Goal: Task Accomplishment & Management: Manage account settings

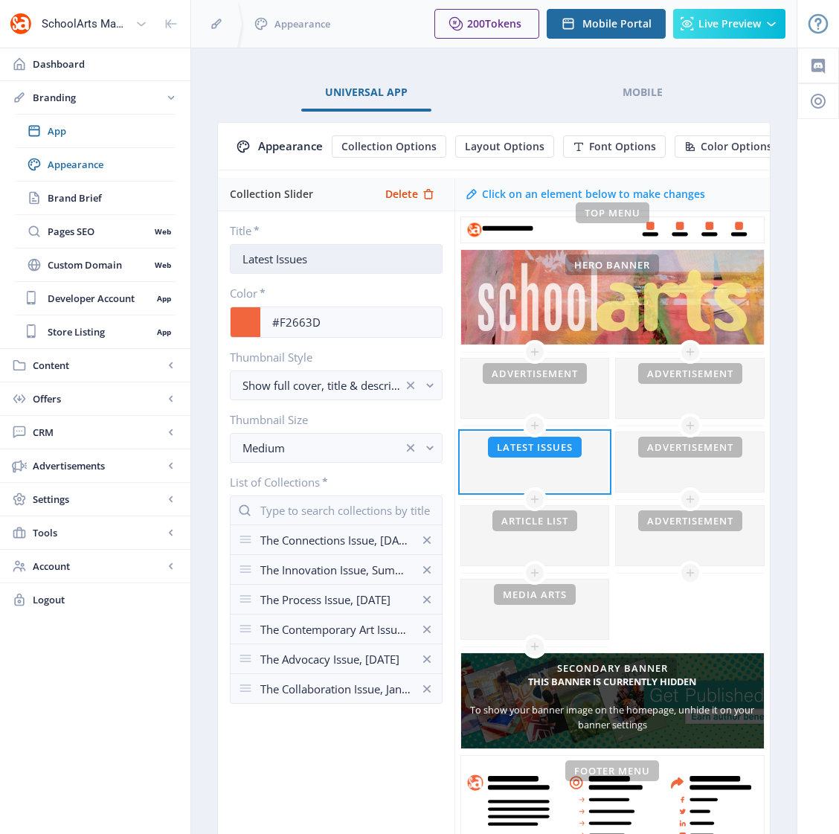
scroll to position [134, 0]
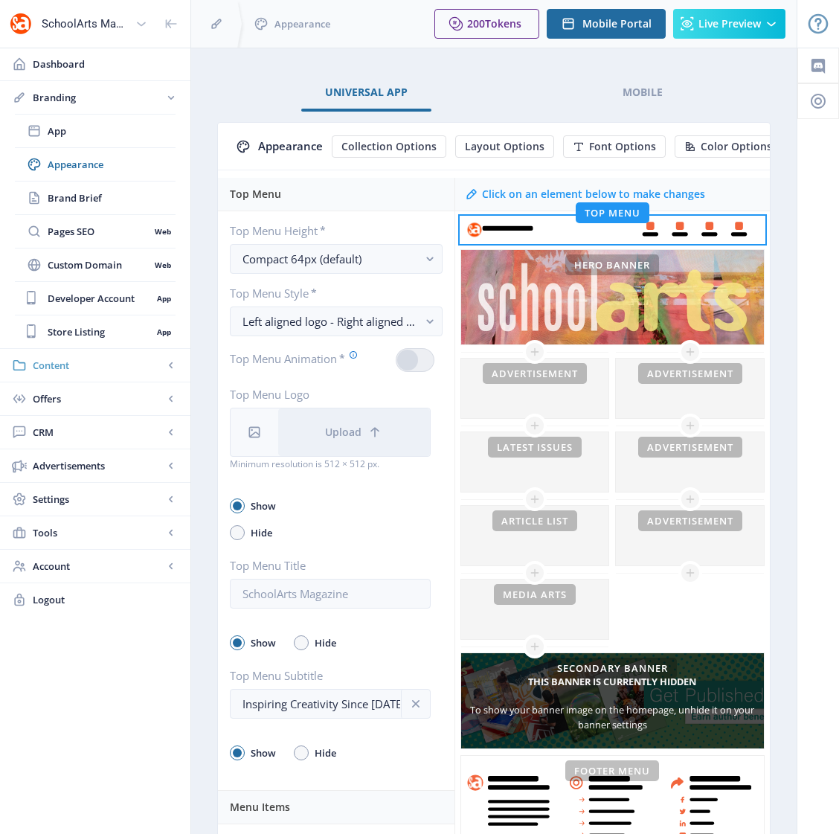
click at [59, 370] on span "Content" at bounding box center [98, 365] width 131 height 15
click at [45, 398] on span "CRM" at bounding box center [98, 398] width 131 height 15
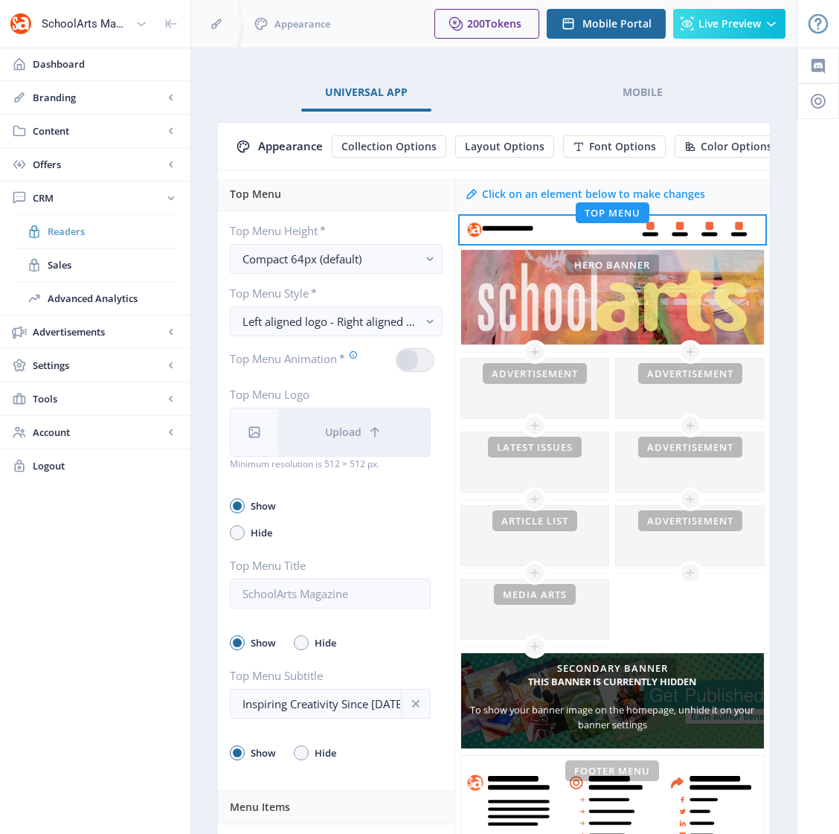
click at [83, 234] on span "Readers" at bounding box center [112, 231] width 128 height 15
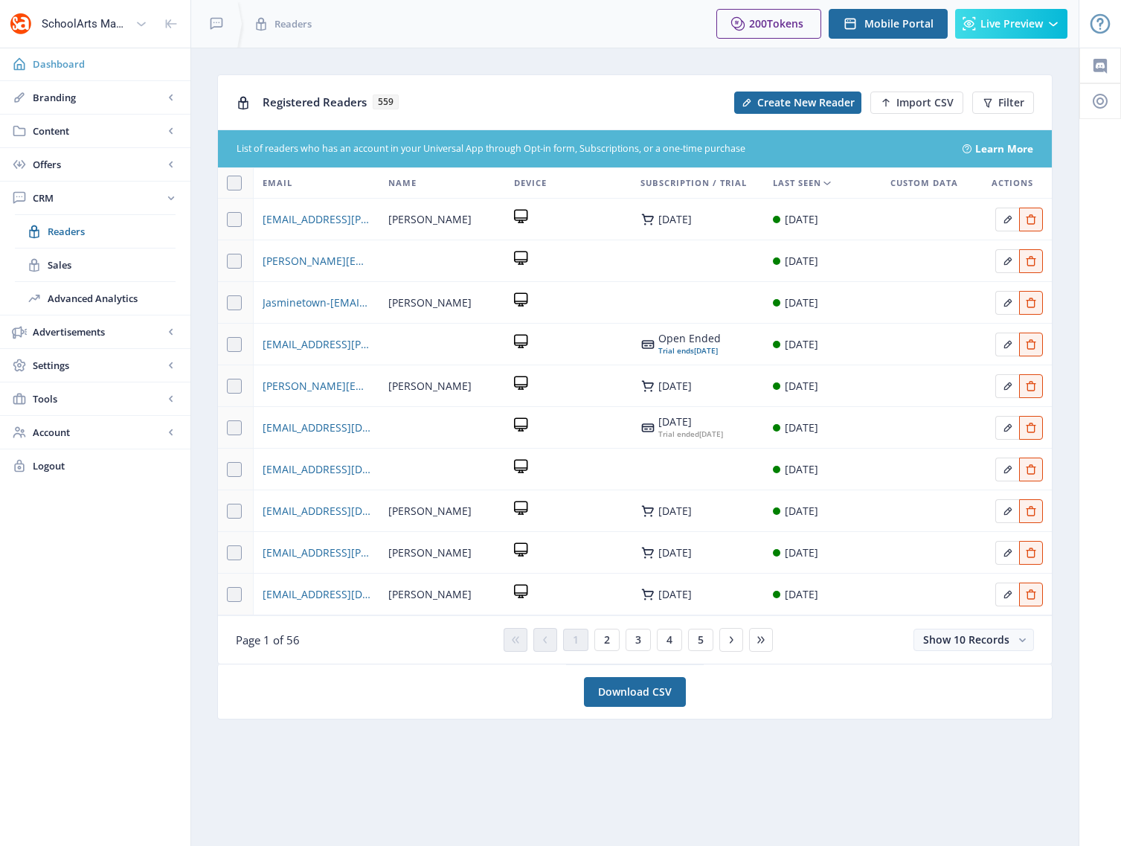
click at [51, 61] on span "Dashboard" at bounding box center [106, 64] width 146 height 15
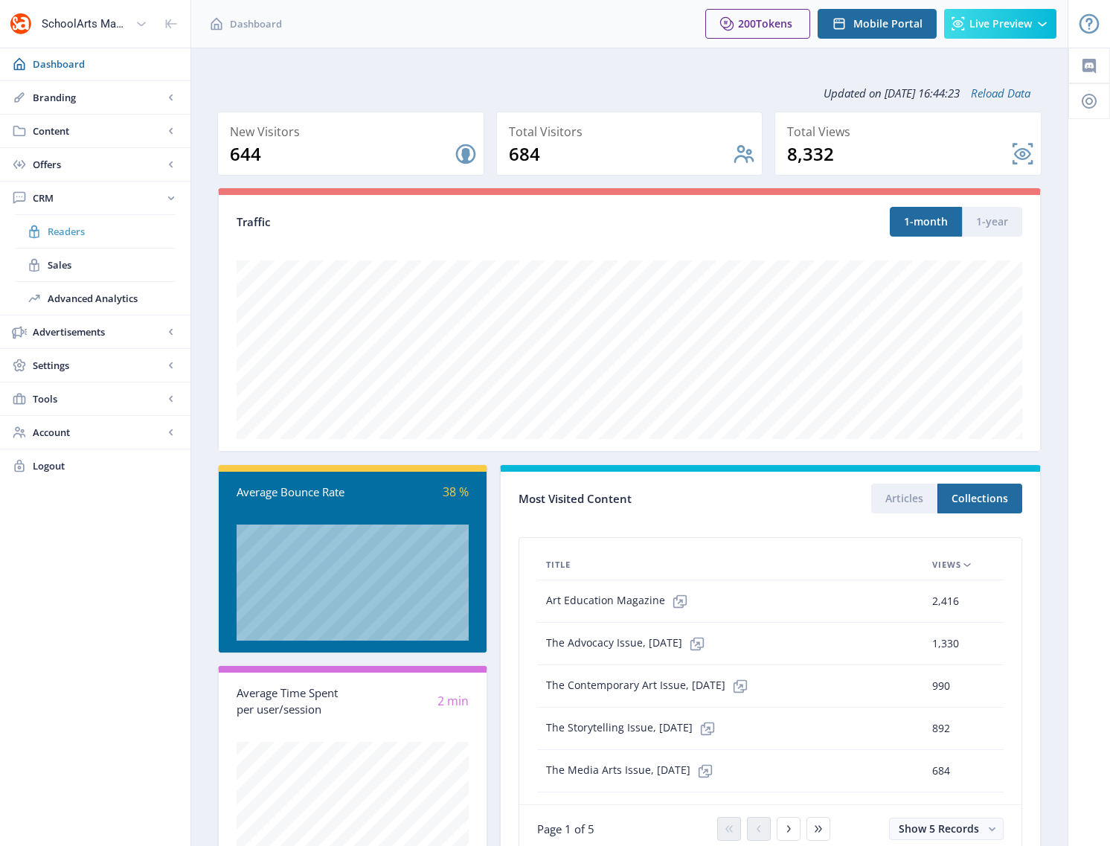
click at [61, 226] on span "Readers" at bounding box center [112, 231] width 128 height 15
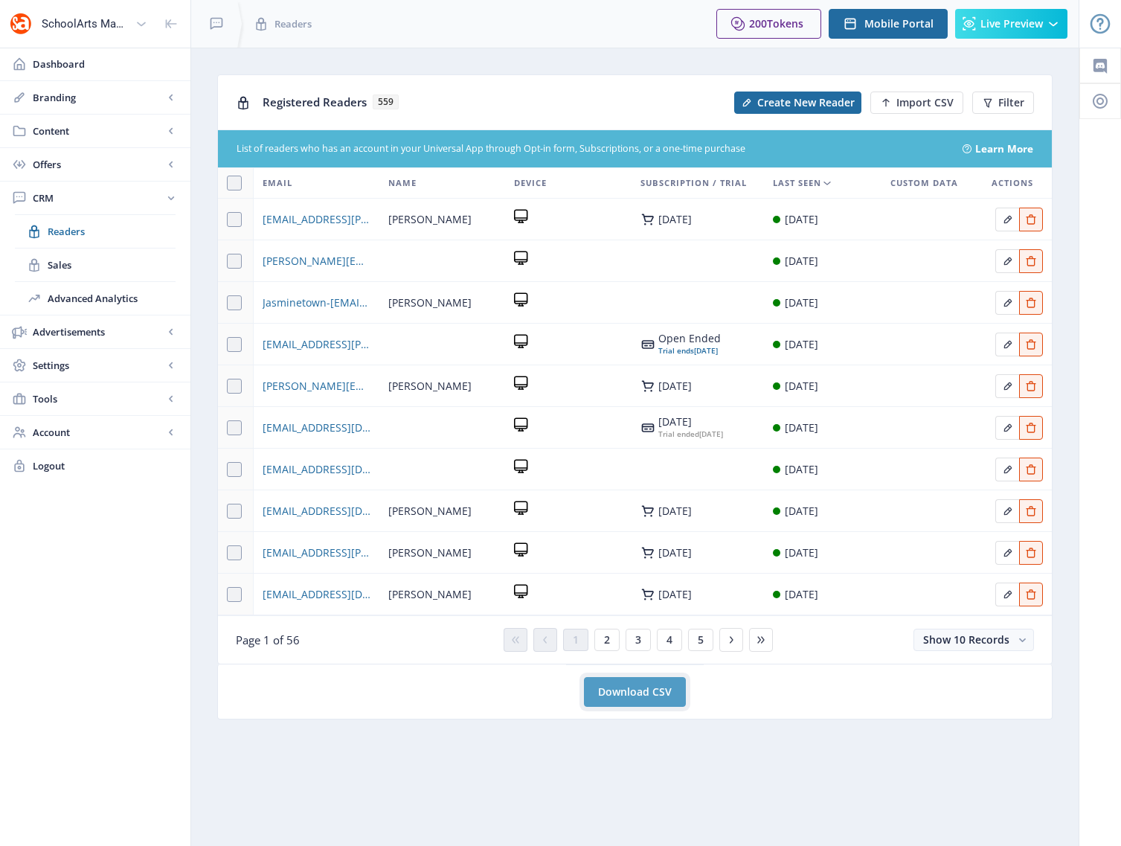
click at [621, 698] on link "Download CSV" at bounding box center [635, 692] width 102 height 30
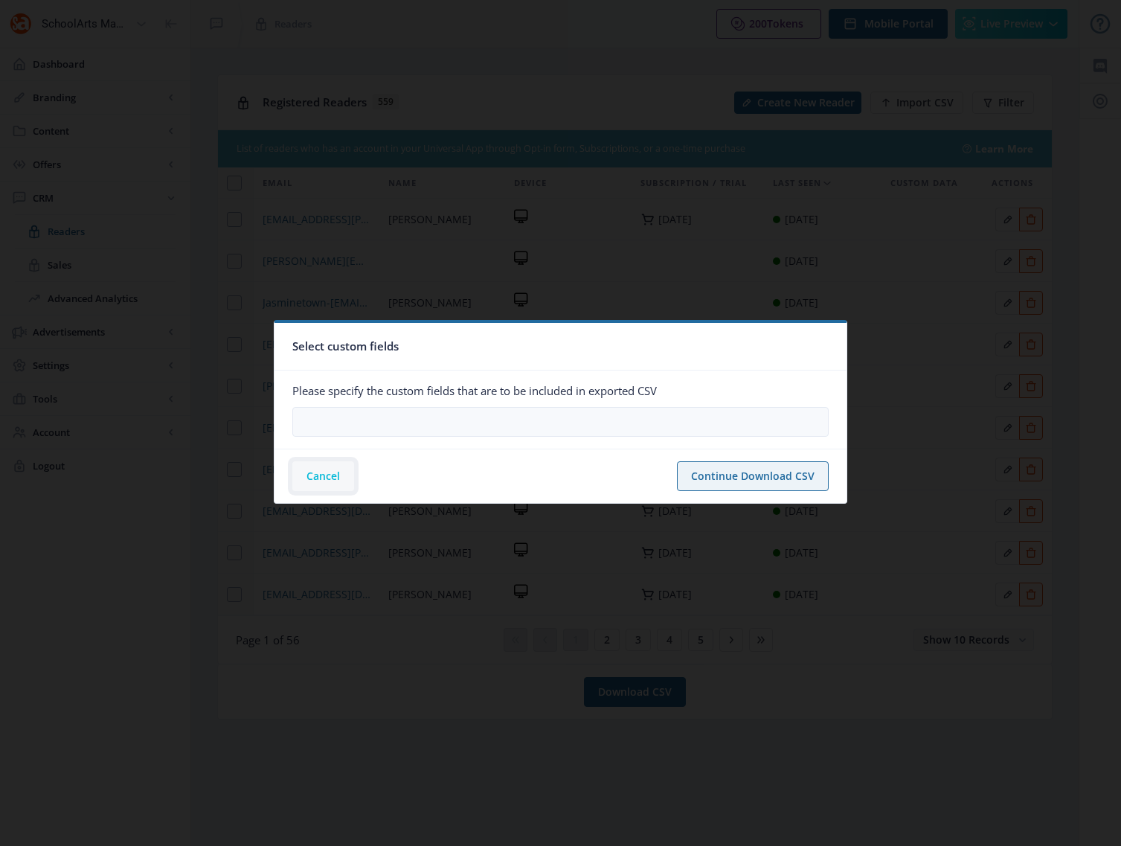
click at [326, 475] on button "Cancel" at bounding box center [323, 476] width 62 height 30
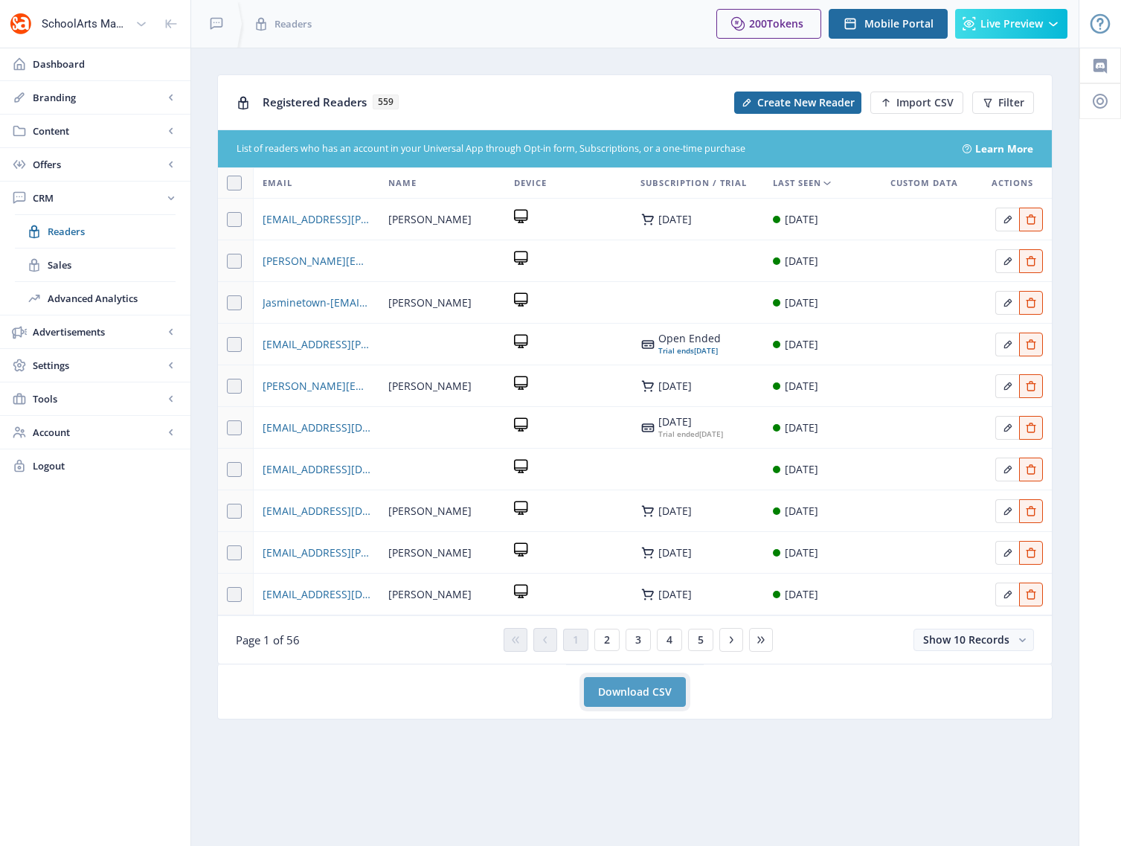
click at [633, 693] on link "Download CSV" at bounding box center [635, 692] width 102 height 30
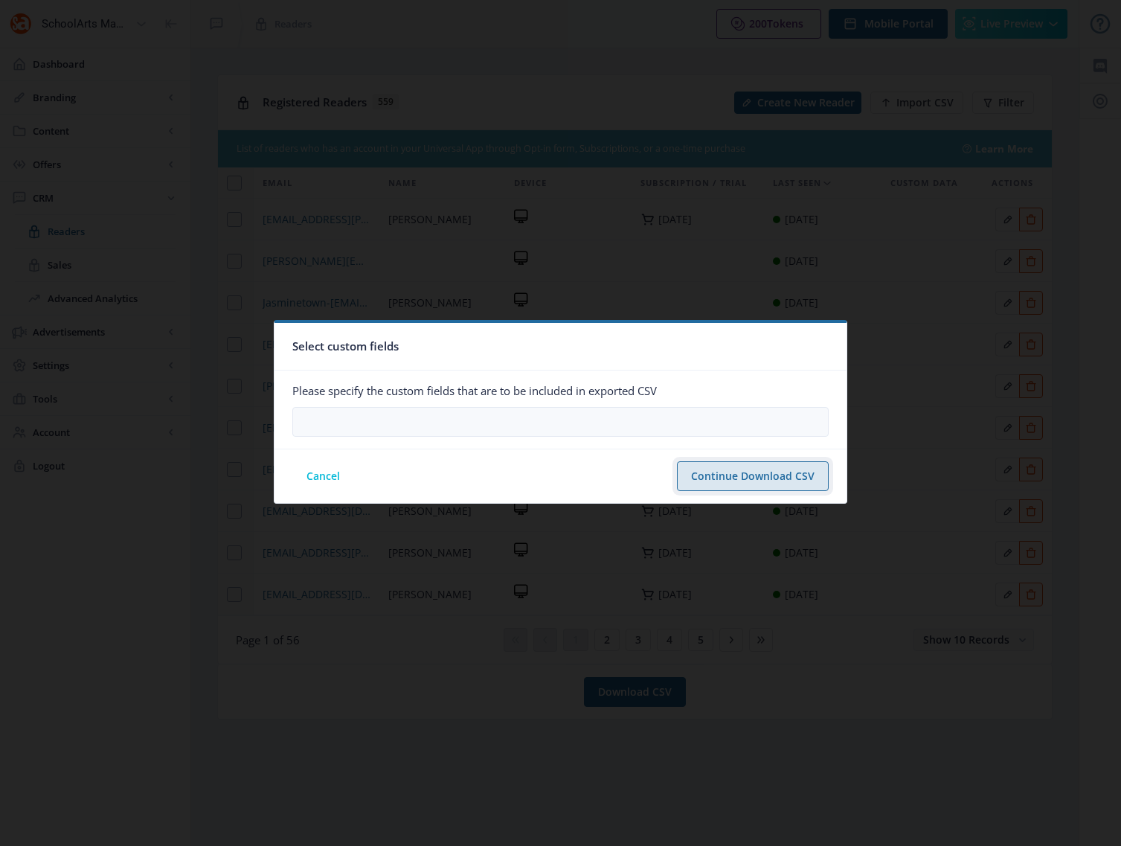
click at [720, 483] on button "Continue Download CSV" at bounding box center [753, 476] width 152 height 30
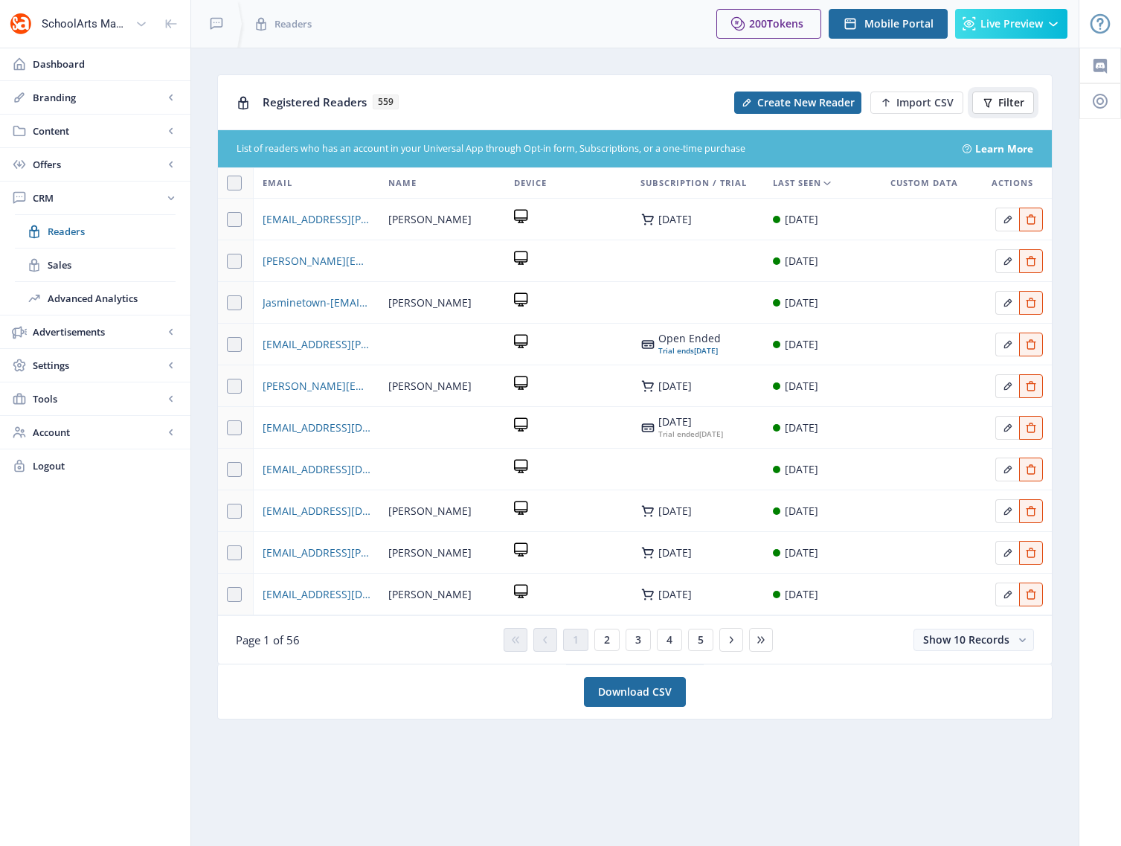
click at [839, 100] on button "Filter" at bounding box center [1003, 103] width 62 height 22
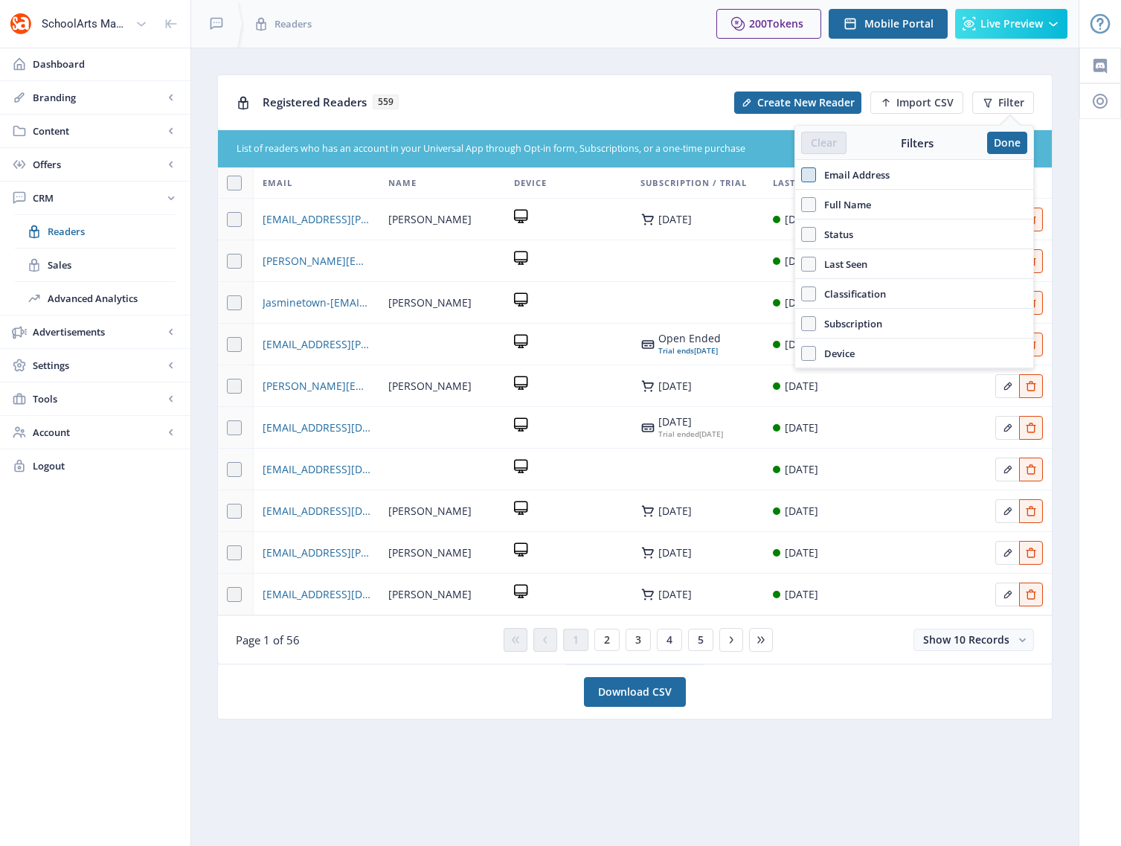
click at [810, 173] on span at bounding box center [808, 174] width 15 height 15
click at [802, 174] on input "Email Address" at bounding box center [801, 174] width 1 height 1
checkbox input "true"
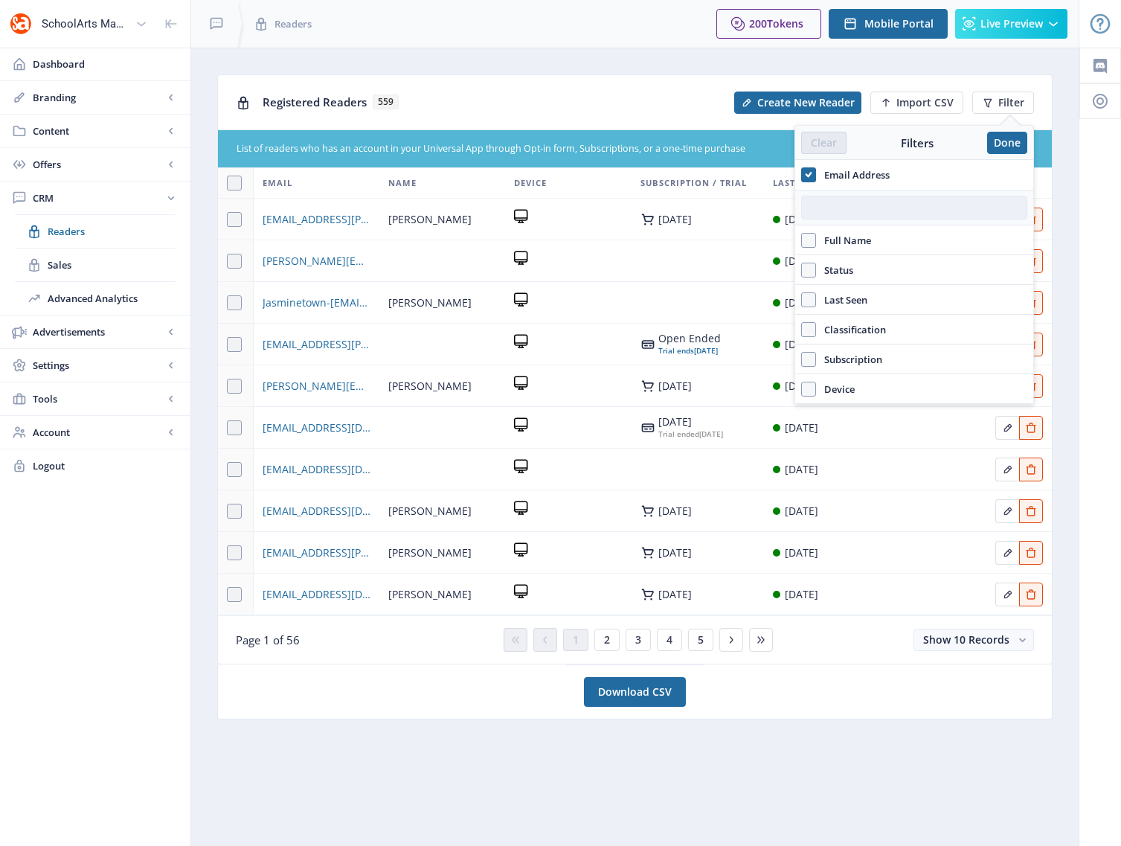
click at [839, 208] on input "text" at bounding box center [914, 208] width 226 height 24
paste input "[EMAIL_ADDRESS][DOMAIN_NAME]"
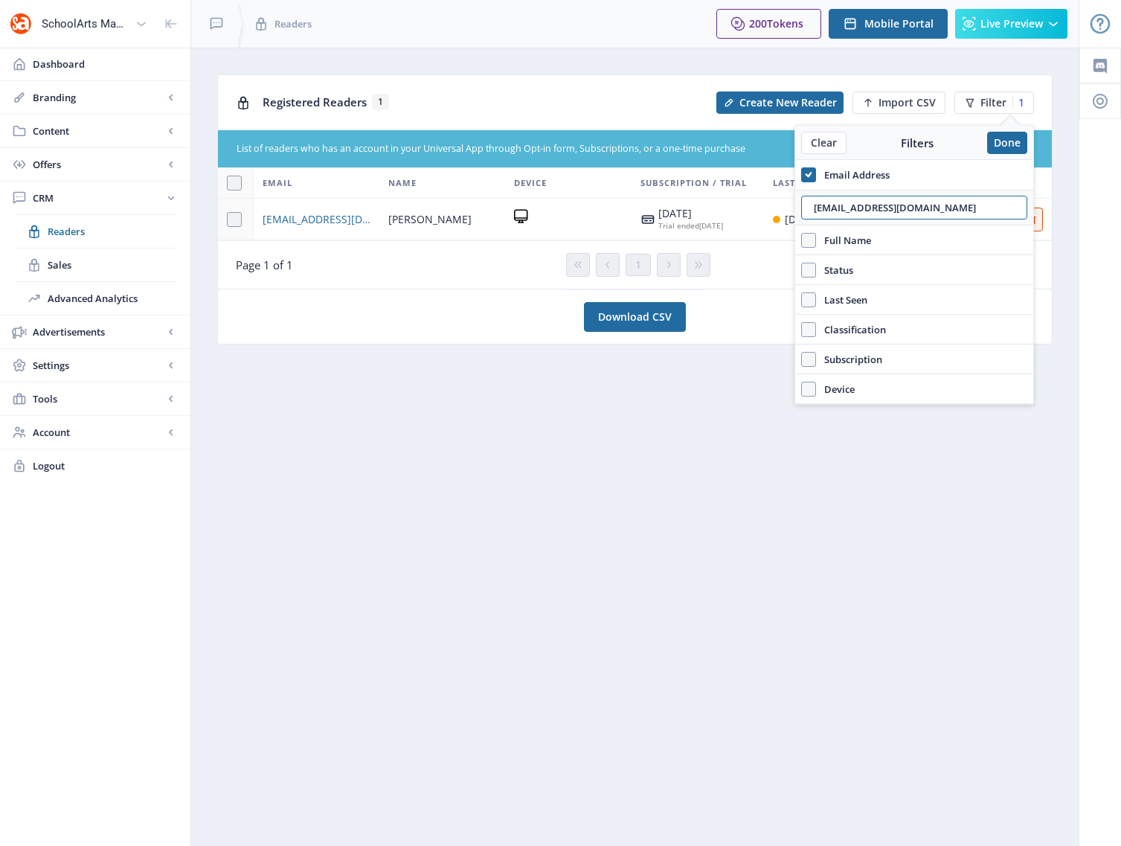
type input "[EMAIL_ADDRESS][DOMAIN_NAME]"
click at [470, 264] on div "Page 1 of 1" at bounding box center [398, 264] width 324 height 15
click at [320, 221] on span "[EMAIL_ADDRESS][DOMAIN_NAME]" at bounding box center [317, 220] width 108 height 18
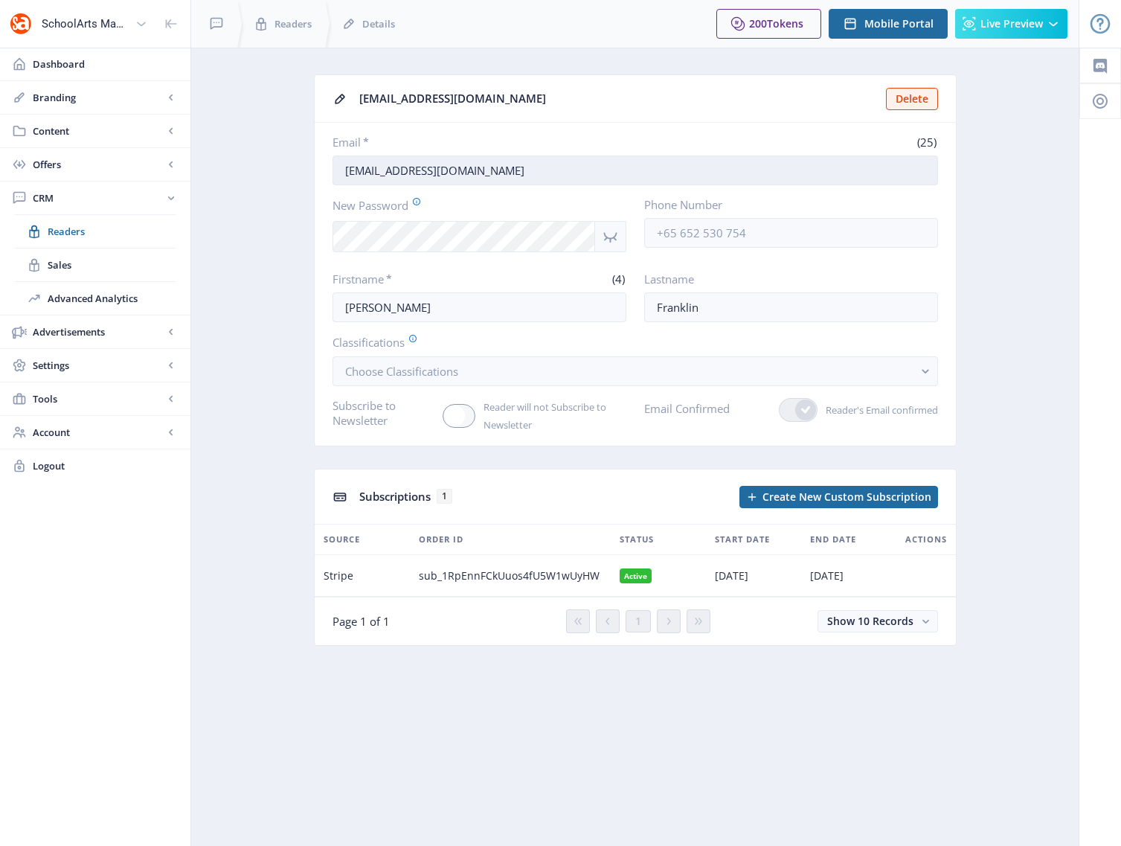
click at [484, 169] on input "[EMAIL_ADDRESS][DOMAIN_NAME]" at bounding box center [636, 171] width 606 height 30
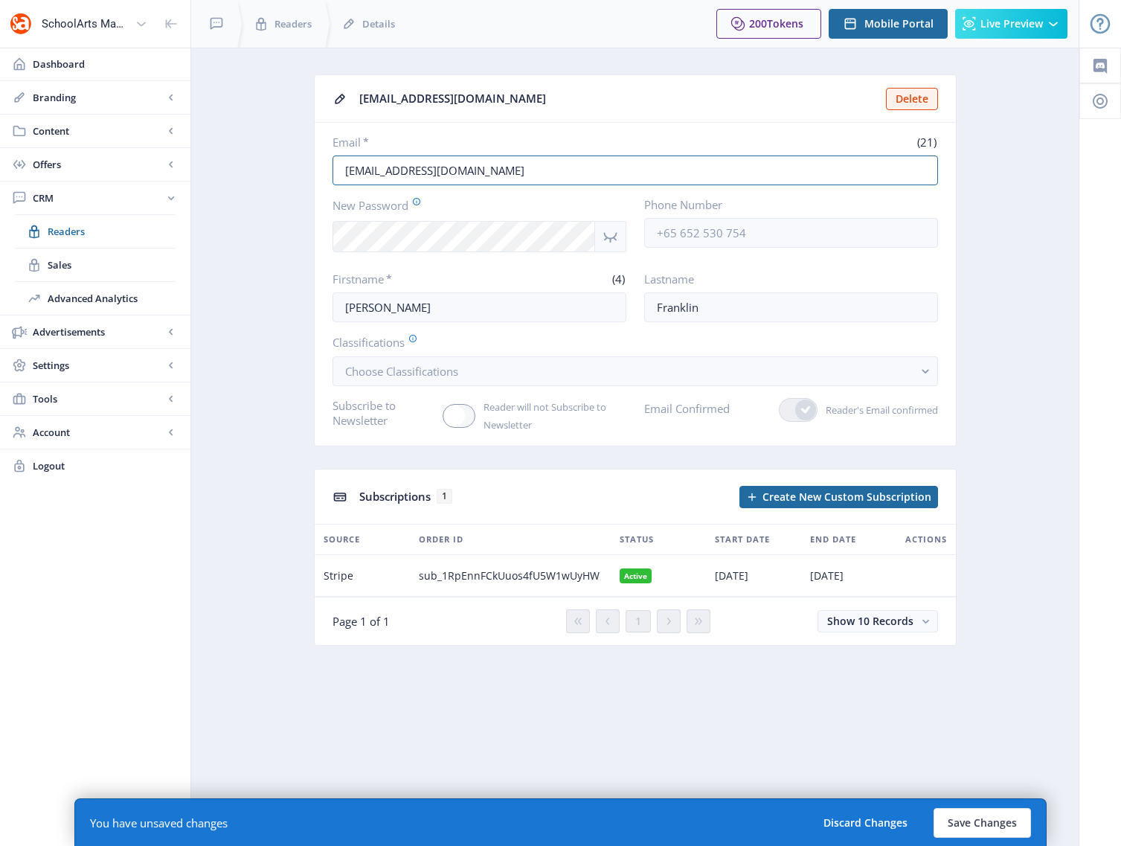
type input "[EMAIL_ADDRESS][DOMAIN_NAME]"
click at [839, 743] on nb-layout-column "[EMAIL_ADDRESS][DOMAIN_NAME] Delete Email * (21) [EMAIL_ADDRESS][DOMAIN_NAME] N…" at bounding box center [634, 447] width 889 height 798
click at [839, 824] on button "Save Changes" at bounding box center [982, 823] width 97 height 30
